Goal: Find specific page/section: Find specific page/section

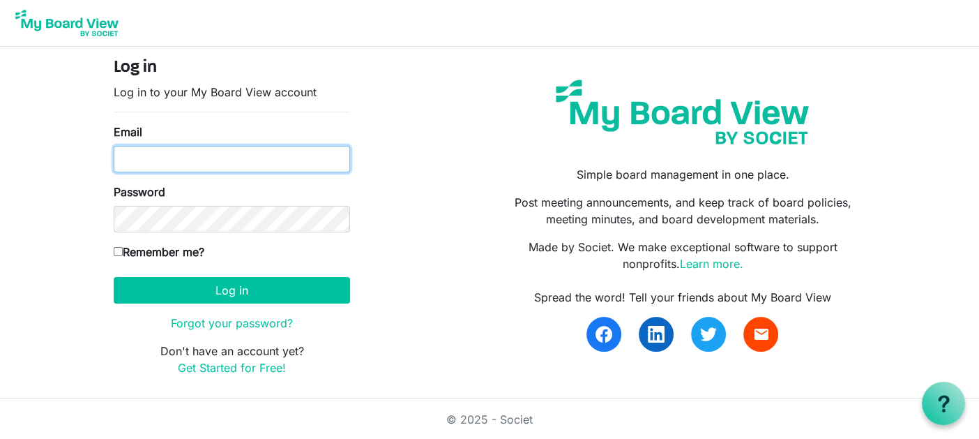
click at [238, 154] on input "Email" at bounding box center [232, 159] width 236 height 26
type input "karen.chisholm@pixelfinancial.ca"
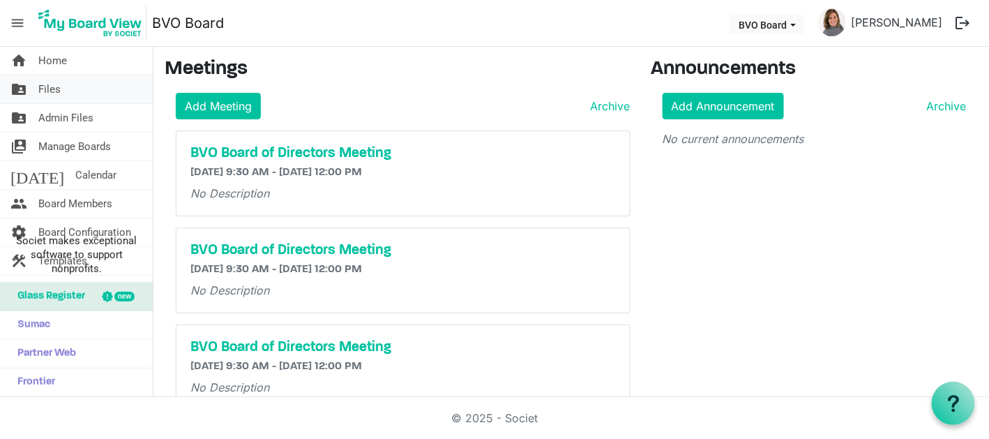
click at [63, 91] on link "folder_shared Files" at bounding box center [76, 89] width 153 height 28
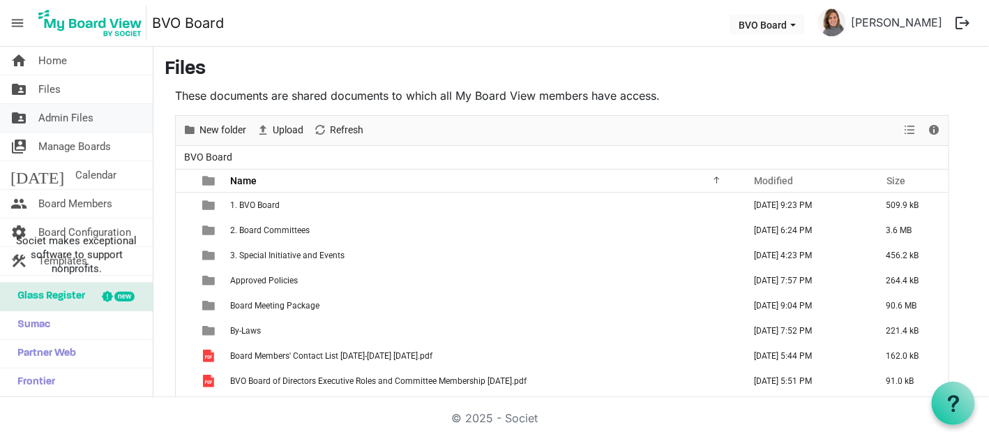
click at [93, 119] on link "folder_shared Admin Files" at bounding box center [76, 118] width 153 height 28
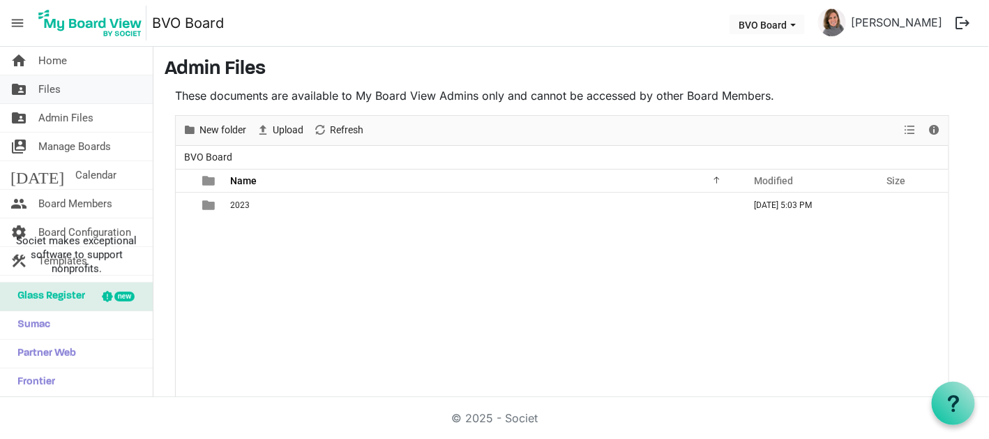
click at [122, 89] on link "folder_shared Files" at bounding box center [76, 89] width 153 height 28
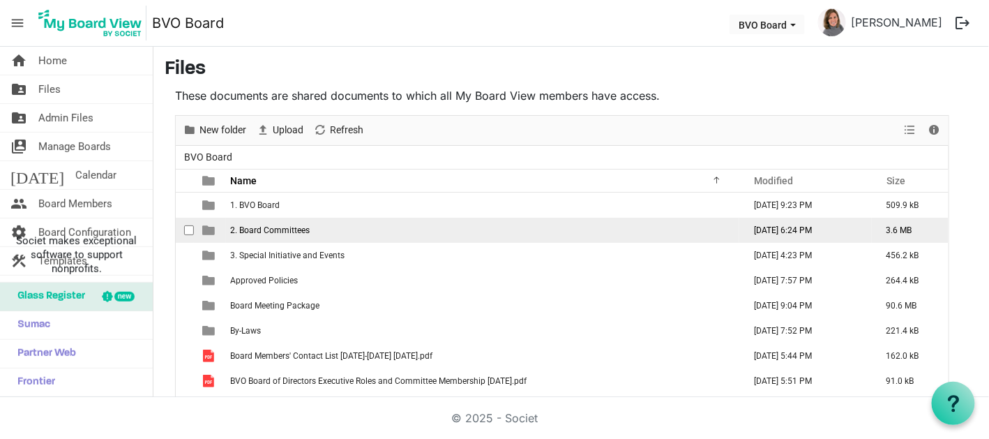
click at [280, 227] on span "2. Board Committees" at bounding box center [269, 230] width 79 height 10
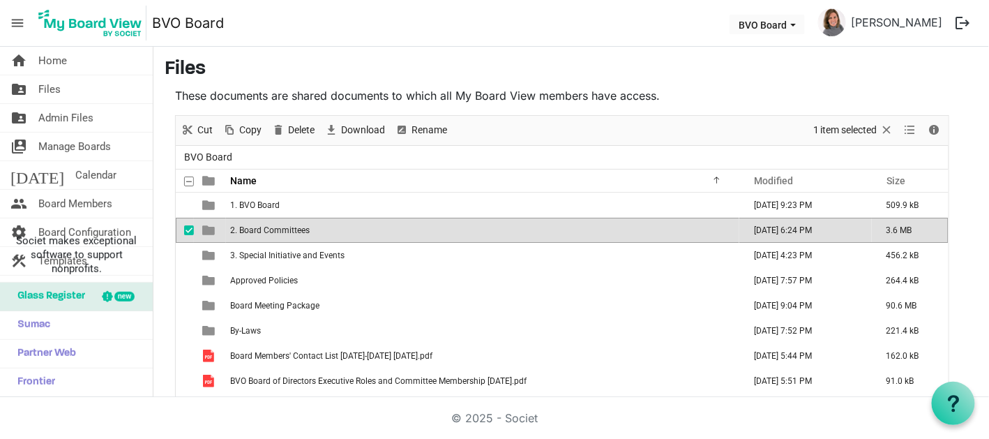
click at [280, 227] on span "2. Board Committees" at bounding box center [269, 230] width 79 height 10
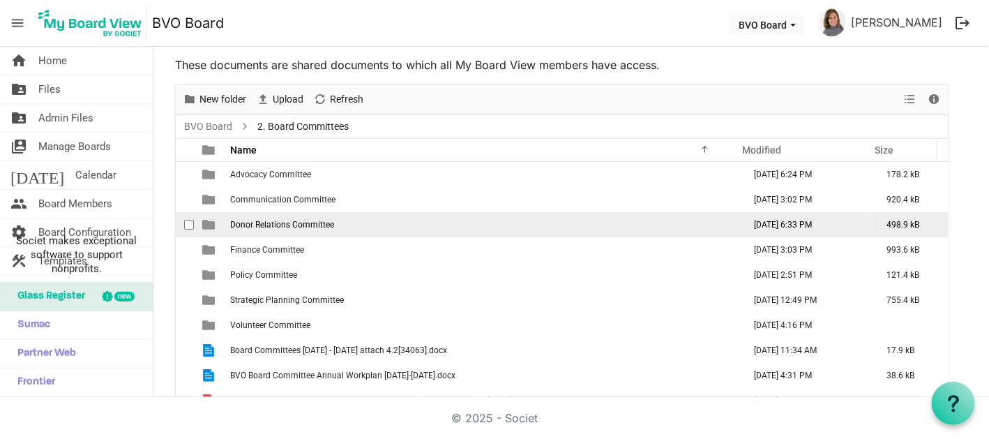
click at [280, 226] on span "Donor Relations Committee" at bounding box center [282, 225] width 104 height 10
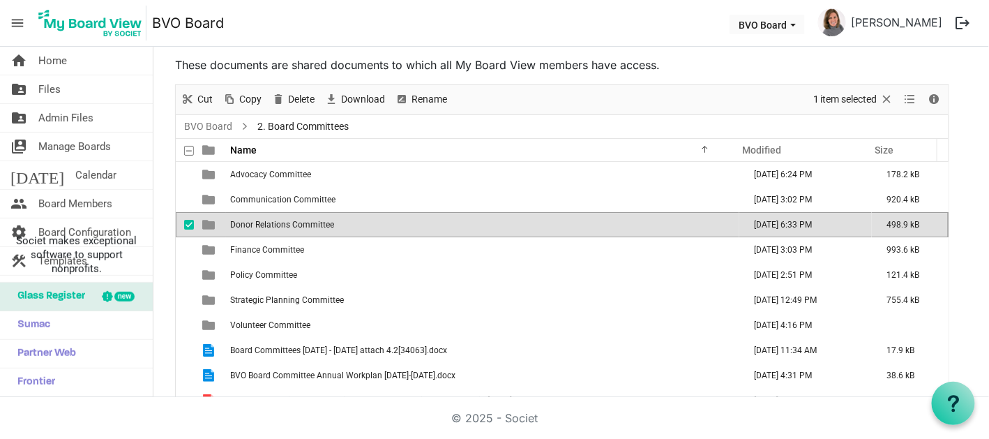
click at [280, 226] on span "Donor Relations Committee" at bounding box center [282, 225] width 104 height 10
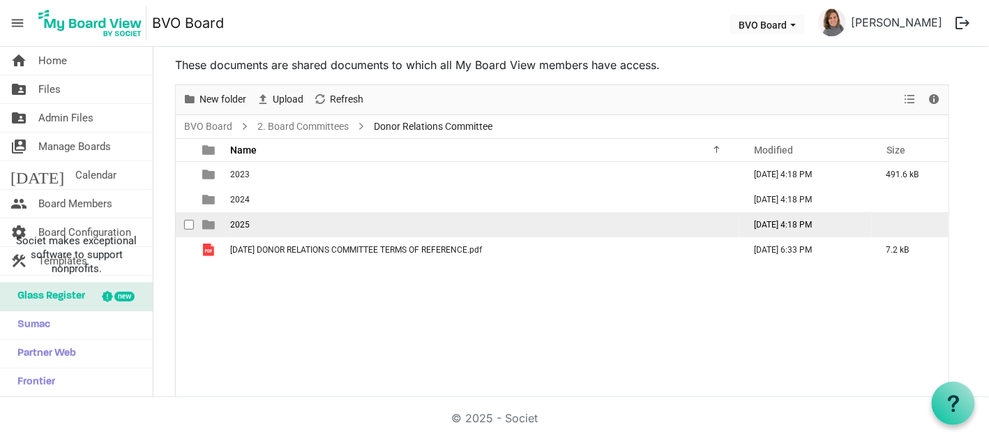
click at [284, 227] on td "2025" at bounding box center [482, 224] width 513 height 25
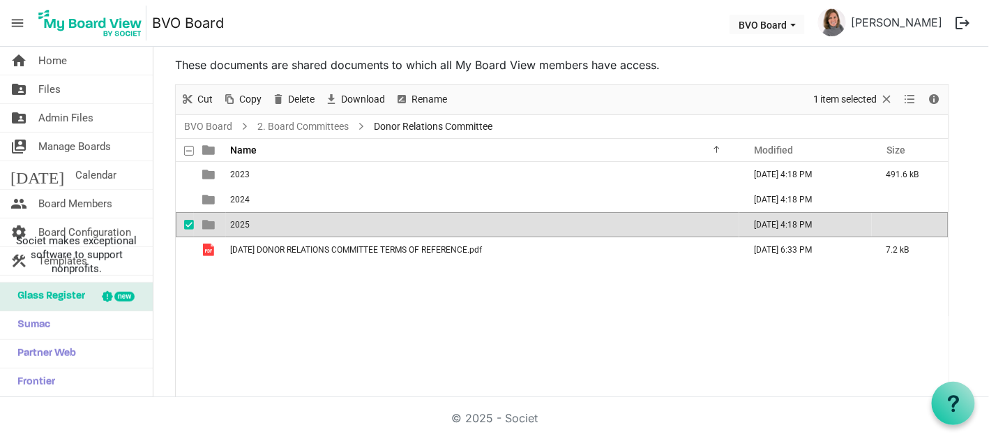
click at [284, 227] on td "2025" at bounding box center [482, 224] width 513 height 25
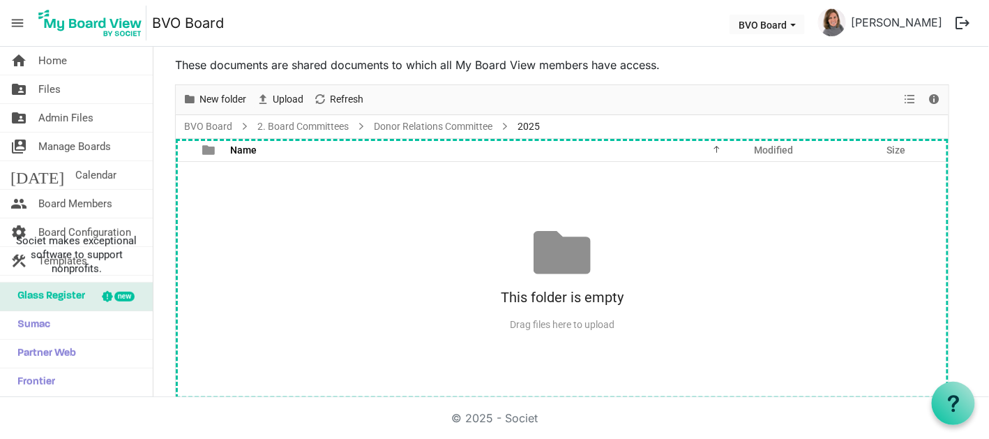
scroll to position [43, 0]
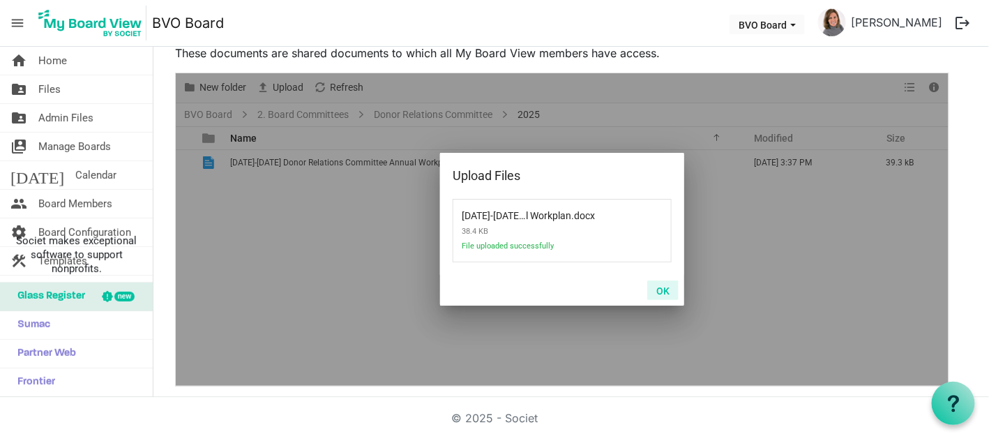
click at [661, 287] on button "OK" at bounding box center [662, 290] width 31 height 20
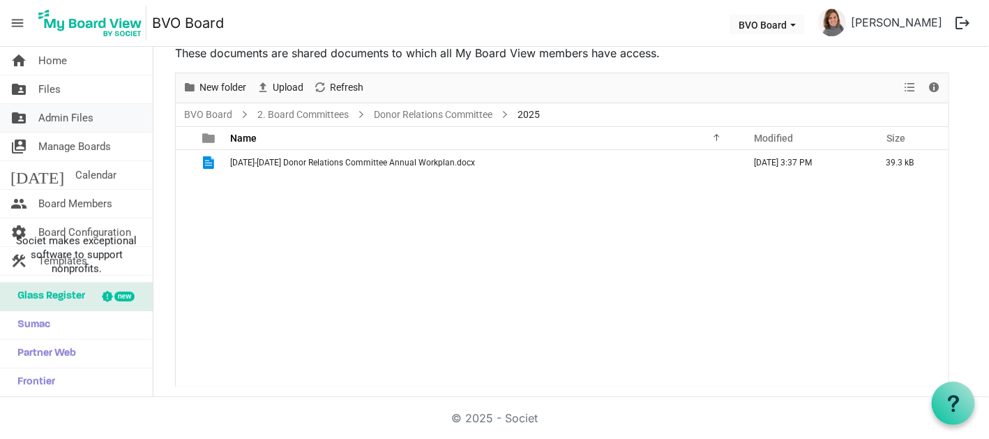
click at [110, 114] on link "folder_shared Admin Files" at bounding box center [76, 118] width 153 height 28
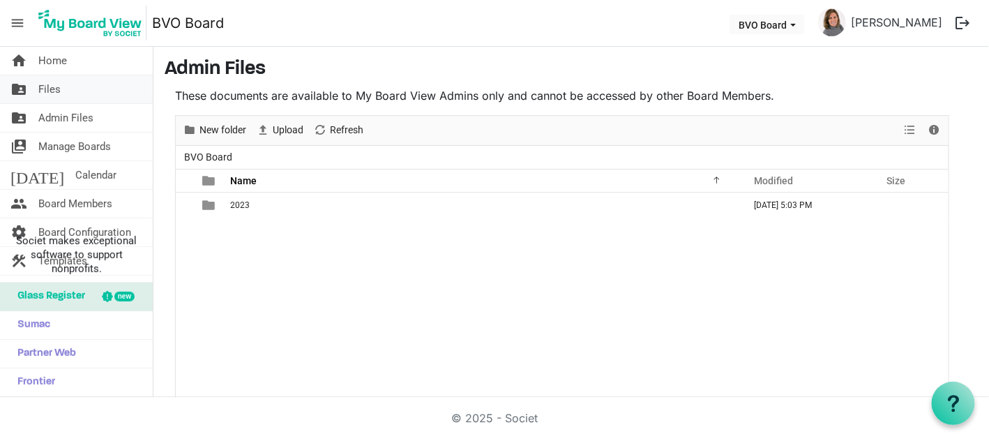
click at [59, 81] on span "Files" at bounding box center [49, 89] width 22 height 28
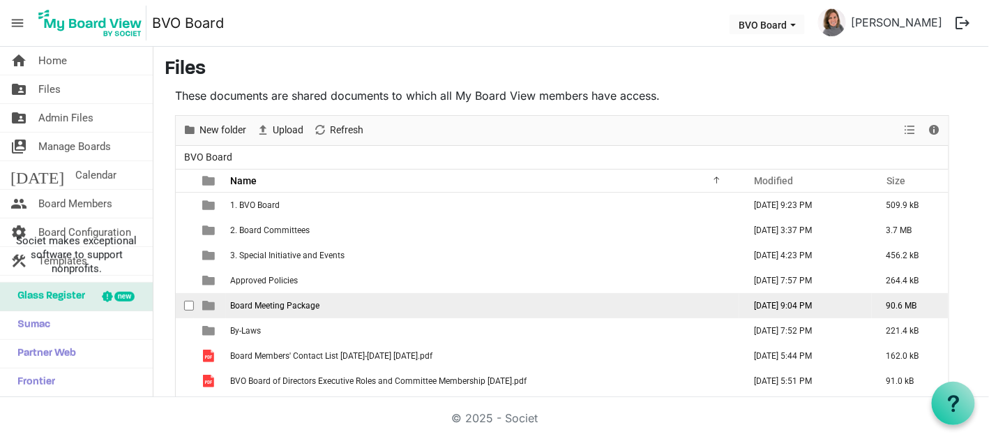
click at [305, 303] on span "Board Meeting Package" at bounding box center [274, 306] width 89 height 10
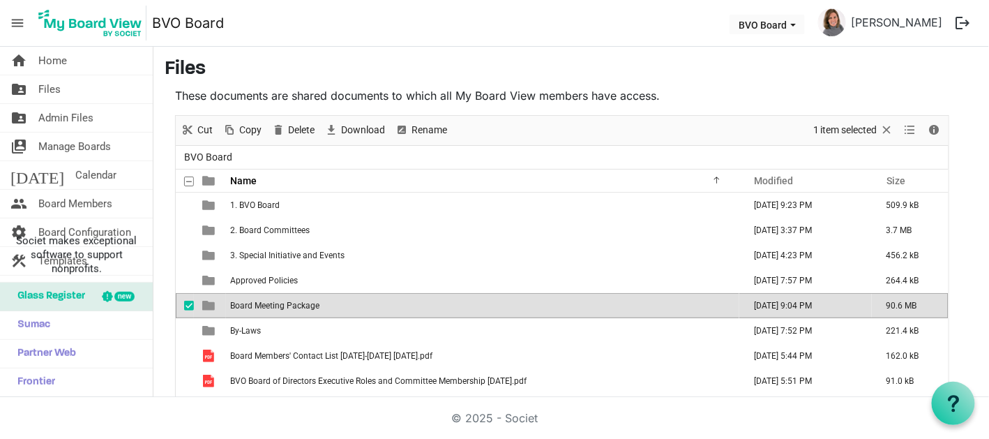
click at [305, 303] on span "Board Meeting Package" at bounding box center [274, 306] width 89 height 10
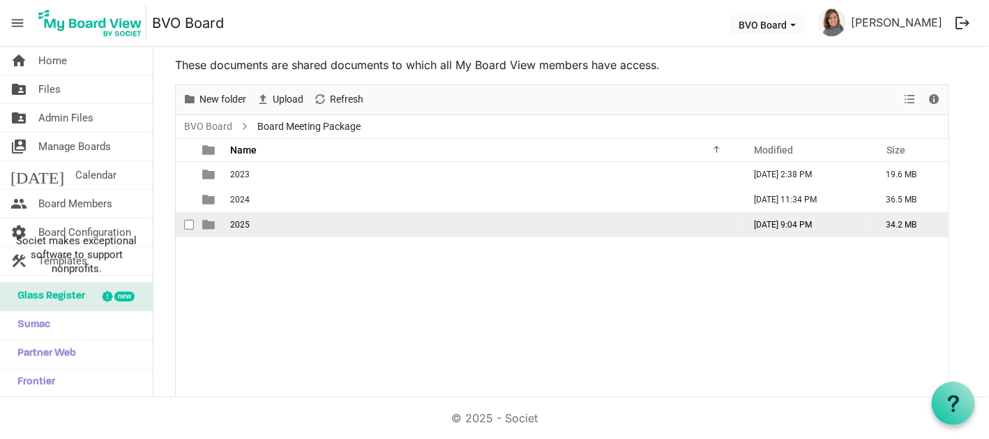
click at [266, 226] on td "2025" at bounding box center [482, 224] width 513 height 25
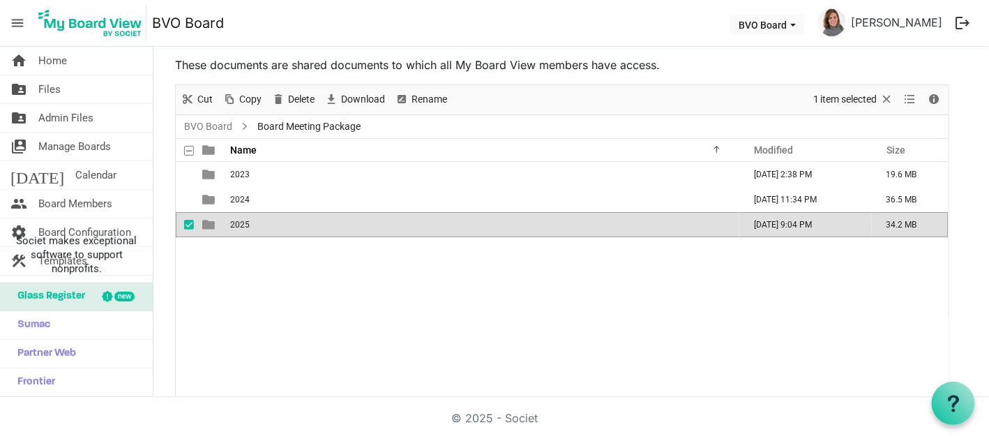
click at [266, 226] on td "2025" at bounding box center [482, 224] width 513 height 25
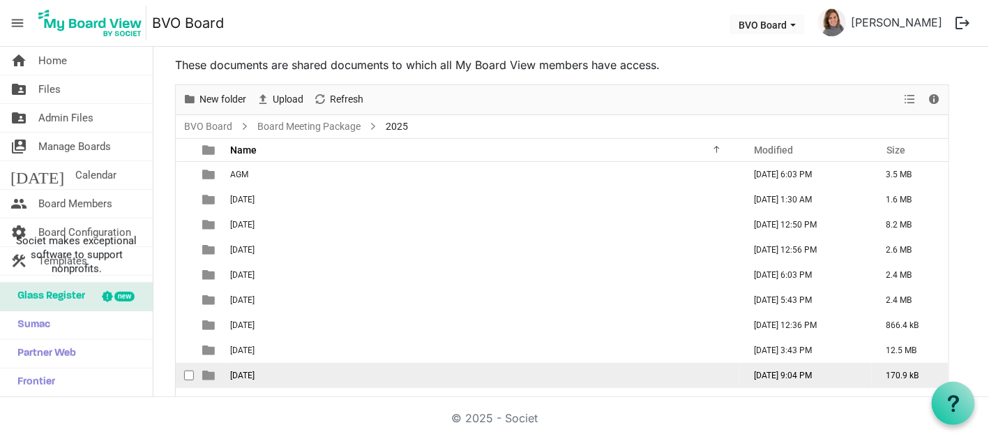
click at [255, 374] on span "[DATE]" at bounding box center [242, 375] width 24 height 10
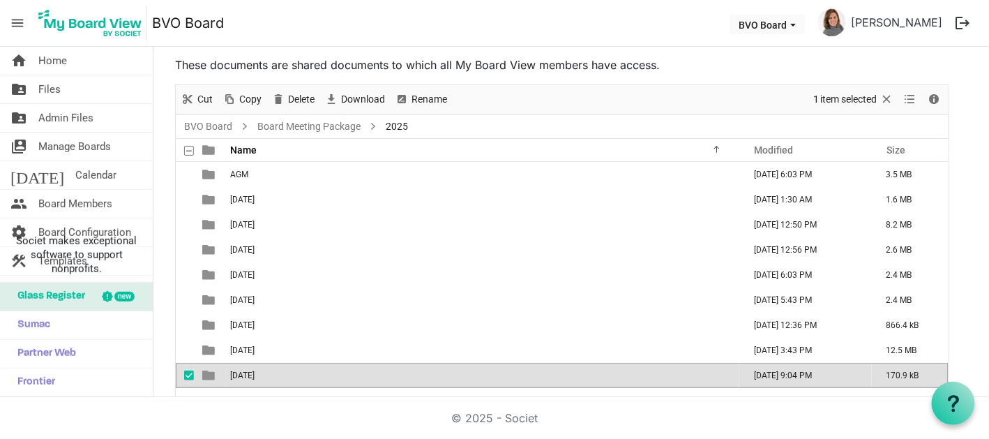
click at [255, 374] on span "[DATE]" at bounding box center [242, 375] width 24 height 10
click at [0, 0] on div at bounding box center [0, 0] width 0 height 0
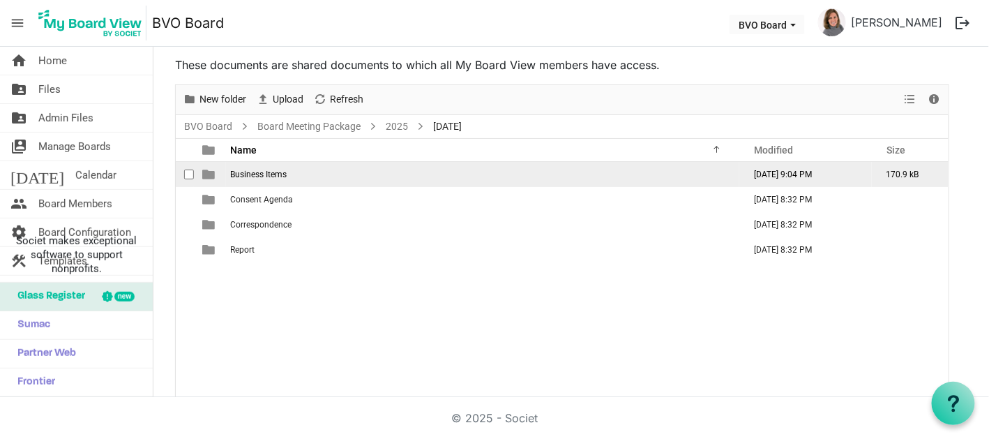
click at [263, 169] on span "Business Items" at bounding box center [258, 174] width 56 height 10
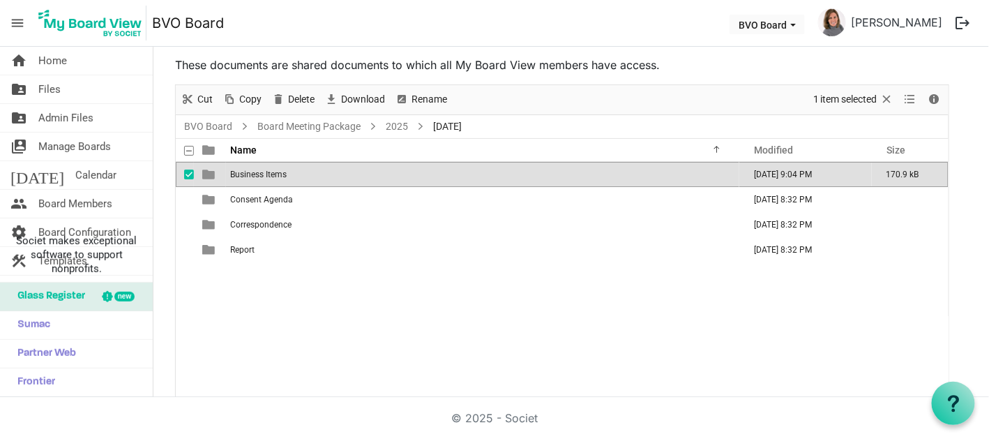
click at [263, 169] on span "Business Items" at bounding box center [258, 174] width 56 height 10
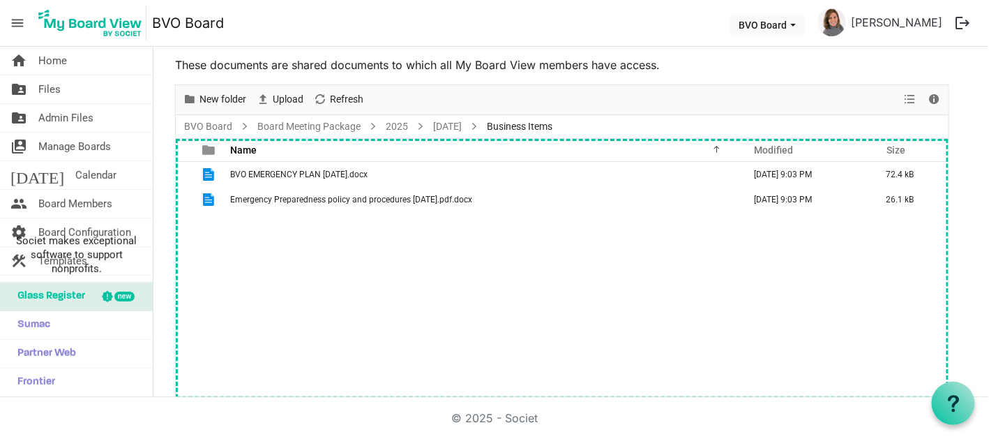
scroll to position [43, 0]
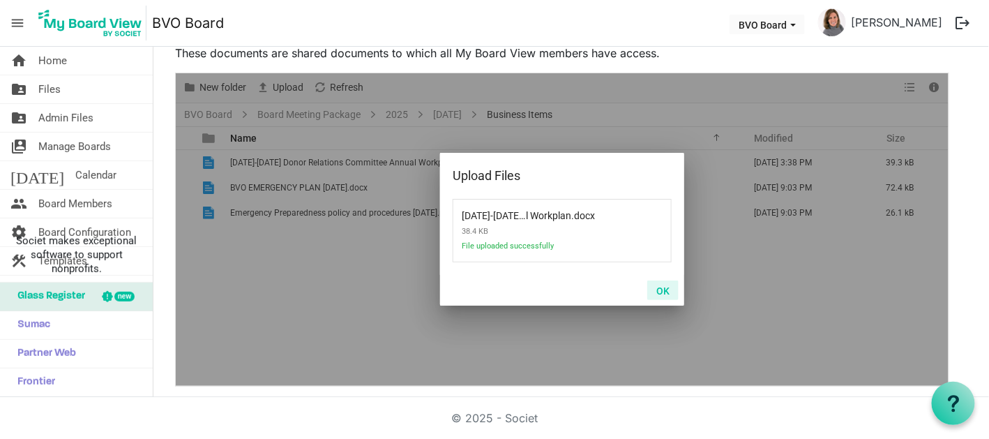
click at [658, 289] on button "OK" at bounding box center [662, 290] width 31 height 20
